Goal: Task Accomplishment & Management: Complete application form

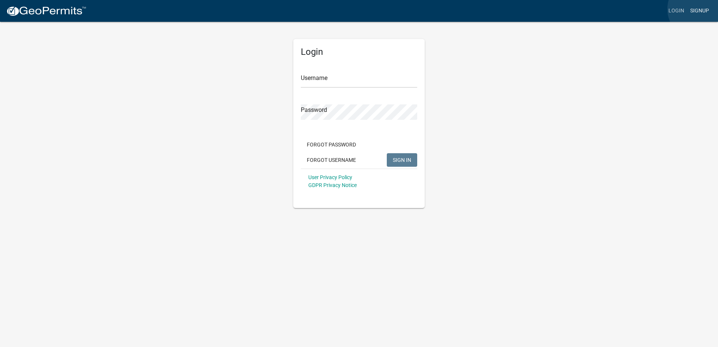
click at [698, 10] on link "Signup" at bounding box center [699, 11] width 25 height 14
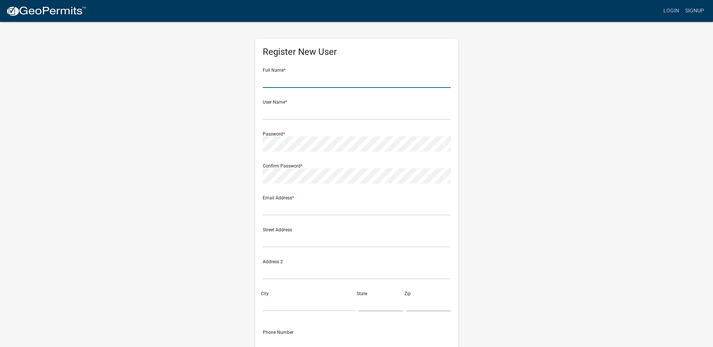
click at [297, 84] on input "text" at bounding box center [357, 79] width 188 height 15
type input "[PERSON_NAME]"
type input "cmskalko"
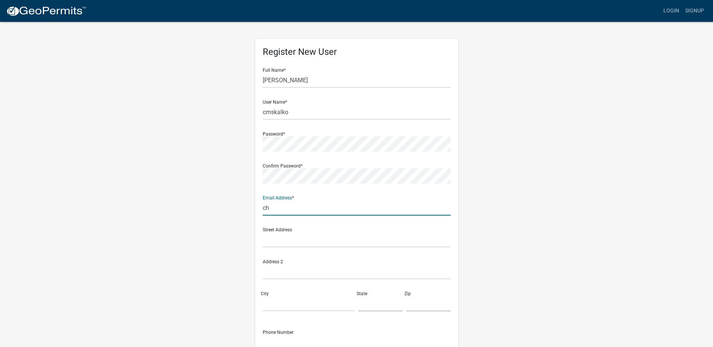
type input "c"
type input "[EMAIL_ADDRESS][DOMAIN_NAME]"
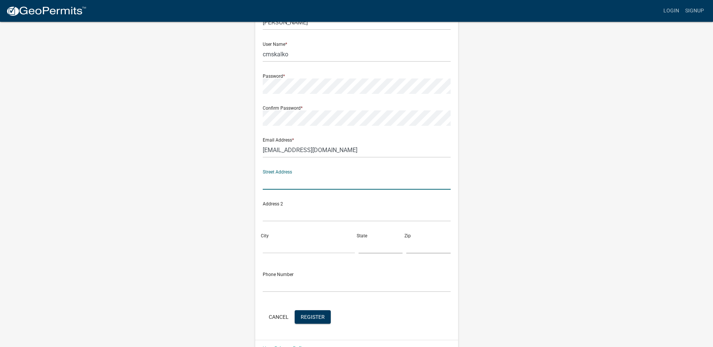
scroll to position [76, 0]
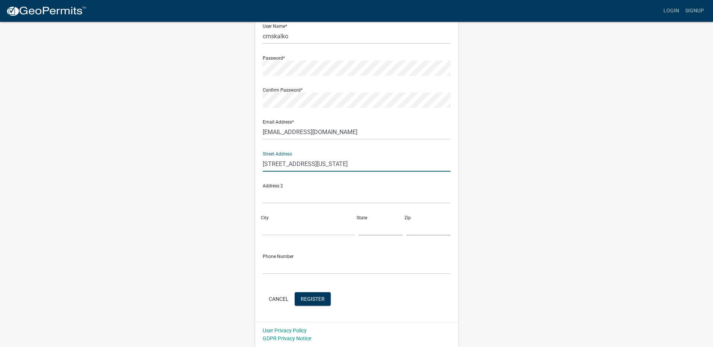
type input "[STREET_ADDRESS][US_STATE]"
type input "[GEOGRAPHIC_DATA]"
type input "[US_STATE]"
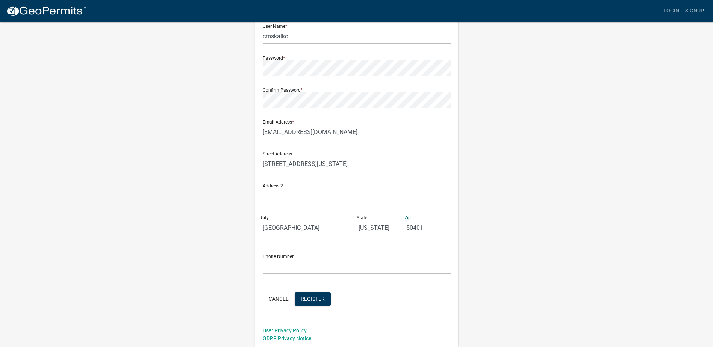
type input "50401"
click at [292, 269] on input "text" at bounding box center [357, 266] width 188 height 15
type input "2183496186"
click at [314, 302] on button "Register" at bounding box center [312, 299] width 36 height 14
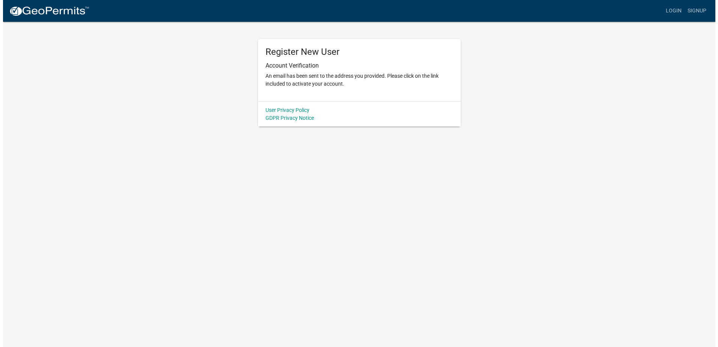
scroll to position [0, 0]
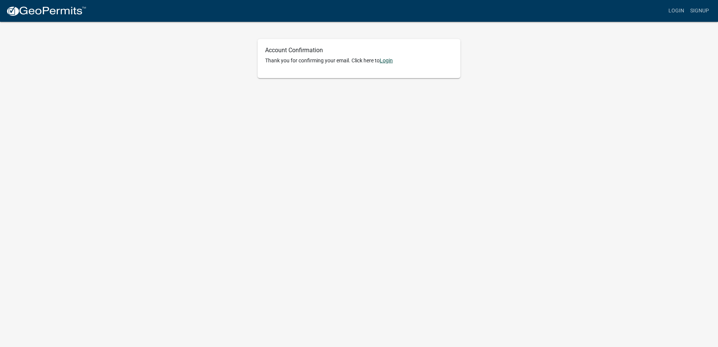
click at [390, 62] on link "Login" at bounding box center [386, 60] width 13 height 6
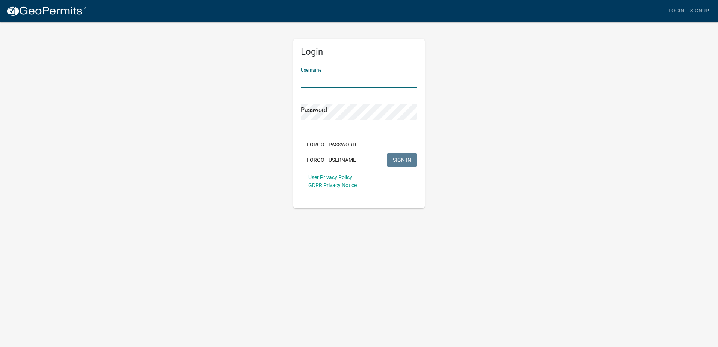
click at [334, 83] on input "Username" at bounding box center [359, 79] width 116 height 15
type input "cmskalko"
click at [387, 153] on button "SIGN IN" at bounding box center [402, 160] width 30 height 14
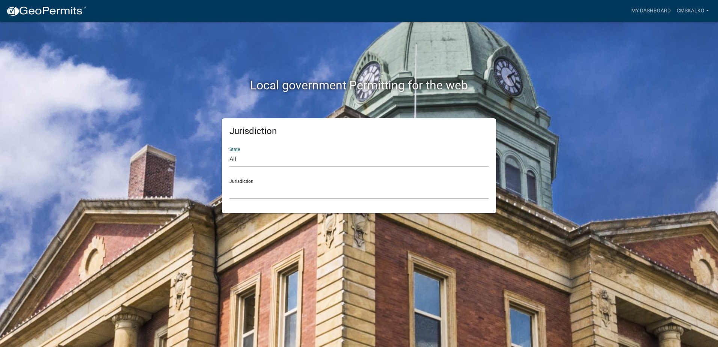
click at [255, 162] on select "All Colorado Georgia Indiana Iowa Kansas Minnesota Ohio South Carolina Wisconsin" at bounding box center [359, 159] width 259 height 15
select select "[US_STATE]"
click at [230, 152] on select "All Colorado Georgia Indiana Iowa Kansas Minnesota Ohio South Carolina Wisconsin" at bounding box center [359, 159] width 259 height 15
click at [269, 192] on select "Boone County, Iowa Butler County, Iowa Cerro Gordo County, Iowa City of Harlan,…" at bounding box center [359, 191] width 259 height 15
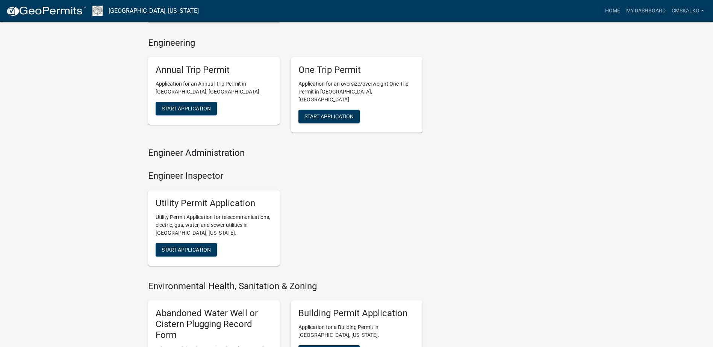
scroll to position [373, 0]
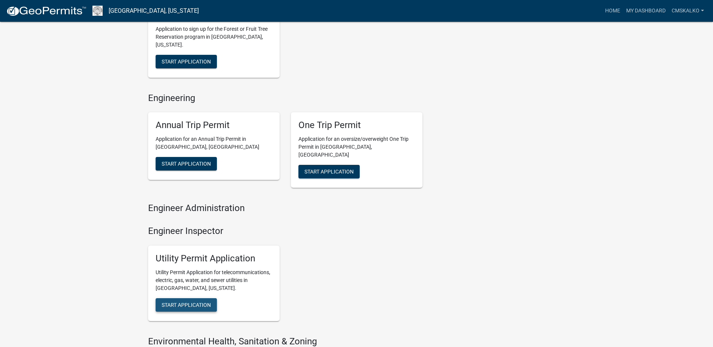
click at [204, 302] on span "Start Application" at bounding box center [186, 305] width 49 height 6
